Goal: Information Seeking & Learning: Learn about a topic

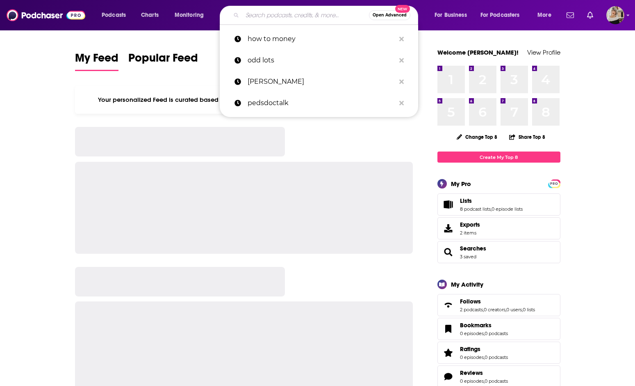
click at [283, 16] on input "Search podcasts, credits, & more..." at bounding box center [305, 15] width 127 height 13
paste input "SheMD"
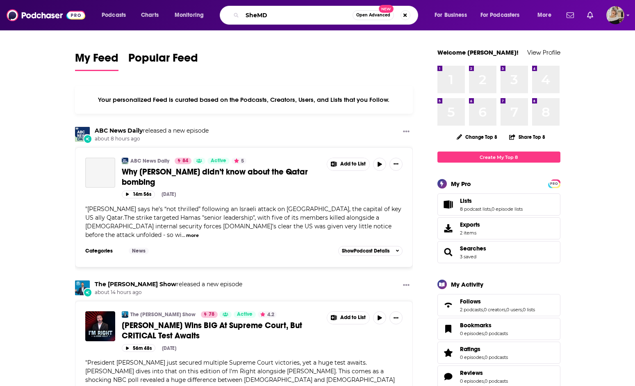
type input "SheMD"
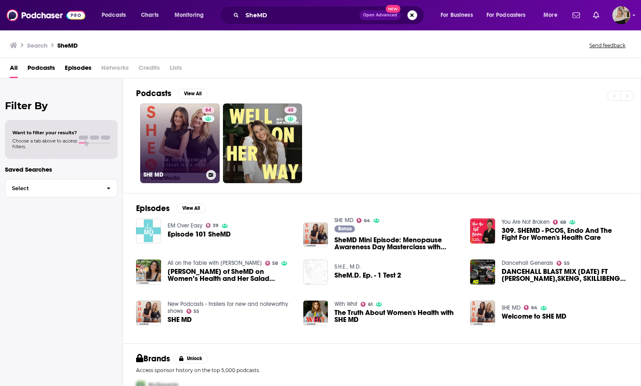
click at [181, 141] on link "64 SHE MD" at bounding box center [180, 143] width 80 height 80
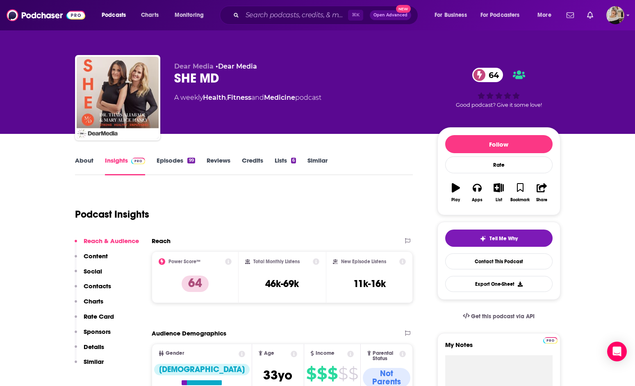
click at [91, 158] on link "About" at bounding box center [84, 165] width 18 height 19
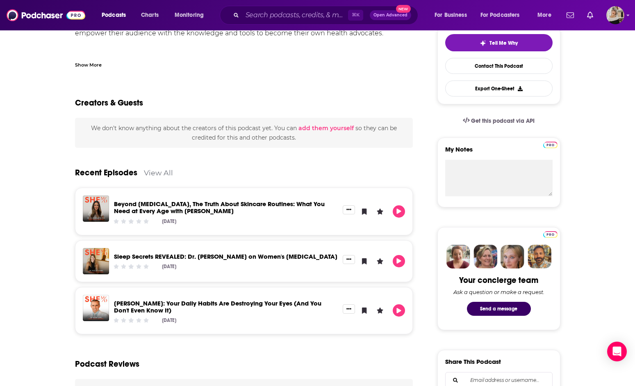
scroll to position [201, 0]
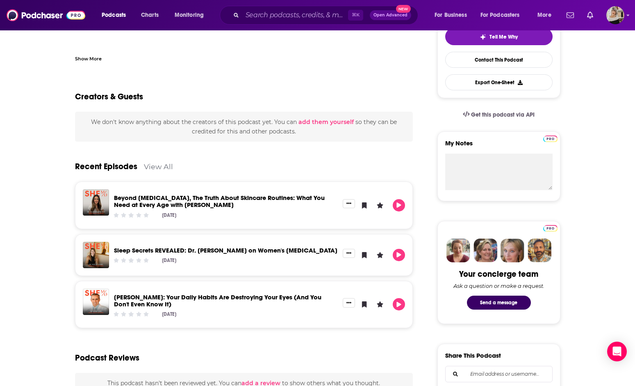
click at [151, 167] on link "View All" at bounding box center [158, 166] width 29 height 9
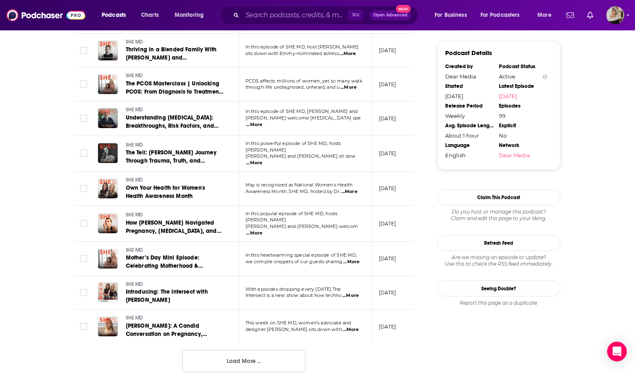
scroll to position [761, 0]
